Goal: Find specific page/section: Find specific page/section

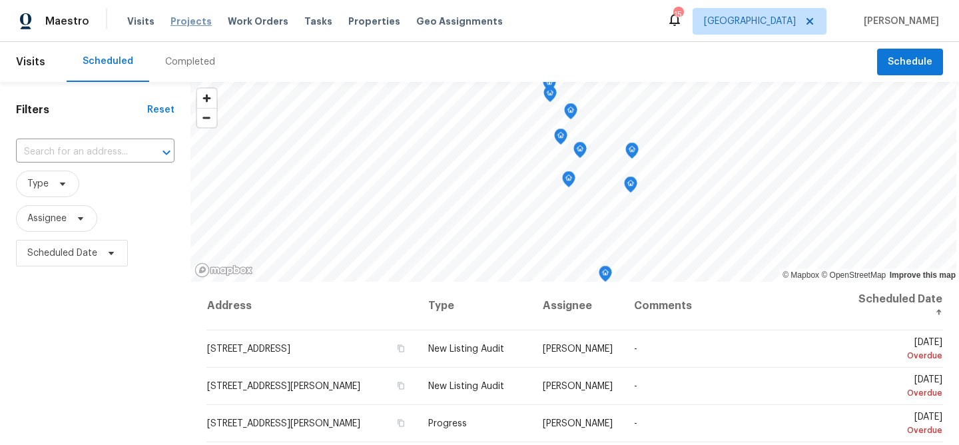
click at [180, 21] on span "Projects" at bounding box center [190, 21] width 41 height 13
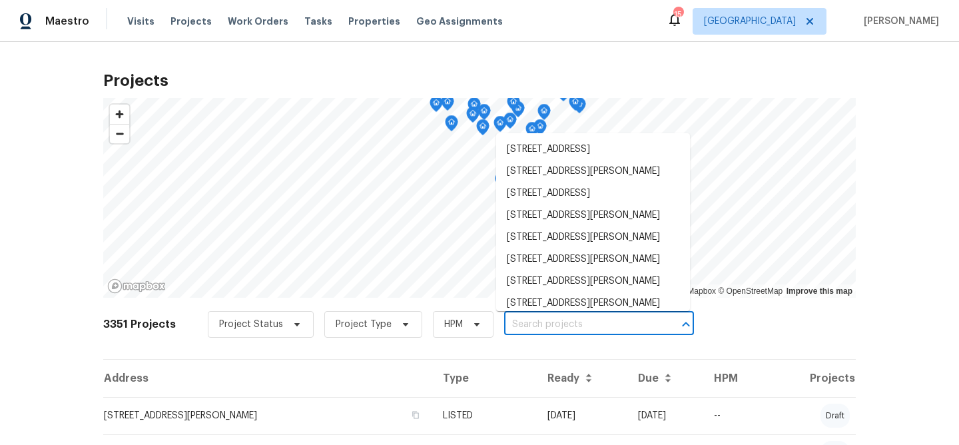
click at [543, 326] on input "text" at bounding box center [580, 324] width 152 height 21
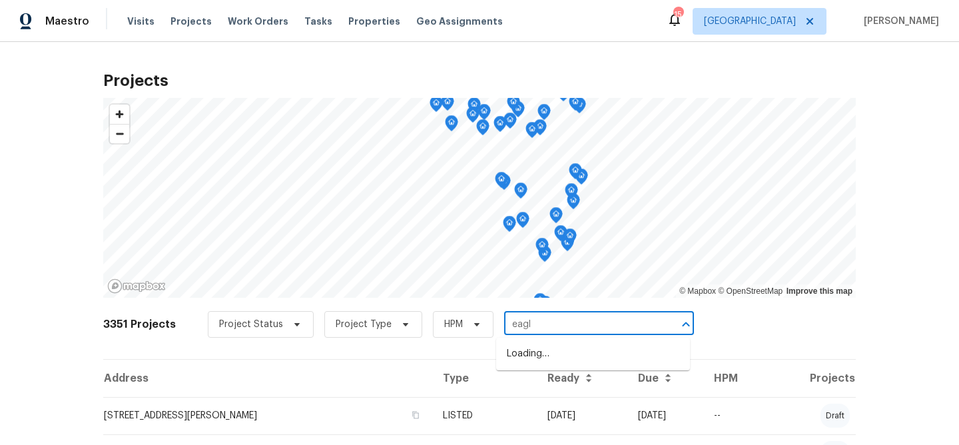
type input "eagle"
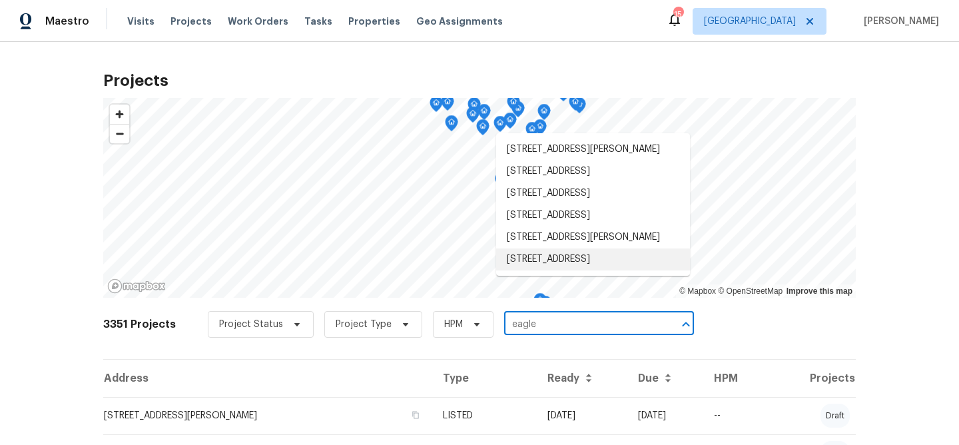
click at [575, 270] on li "596 Eagle Manor Ln, Chesterfield, MO 63017" at bounding box center [593, 259] width 194 height 22
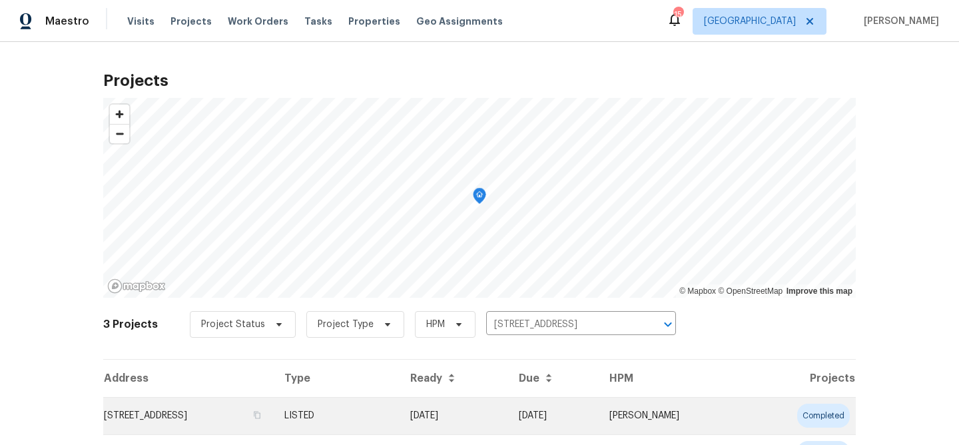
click at [251, 417] on td "596 Eagle Manor Ln, Chesterfield, MO 63017" at bounding box center [188, 415] width 170 height 37
